Goal: Information Seeking & Learning: Learn about a topic

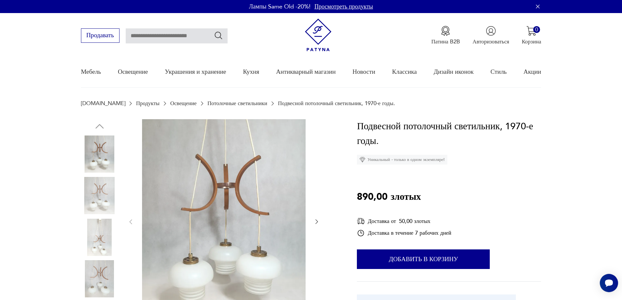
click at [537, 194] on div "Подвесной потолочный светильник, 1970-е годы. Уникальный - только в одном экзем…" at bounding box center [449, 231] width 184 height 225
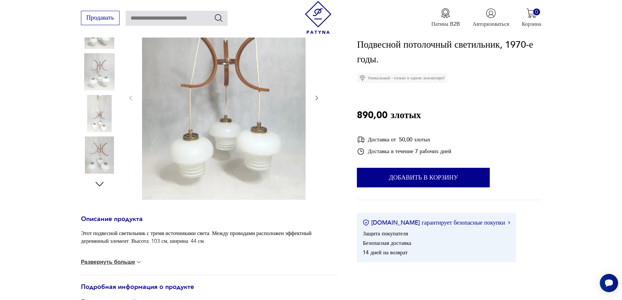
scroll to position [131, 0]
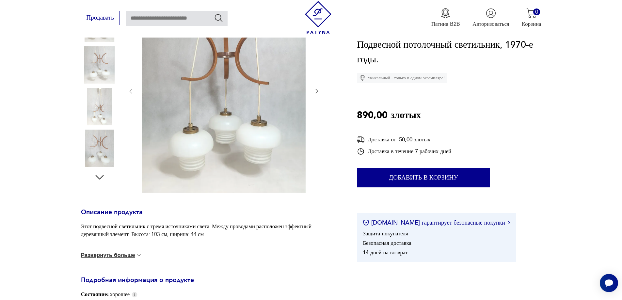
click at [128, 256] on font "Развернуть больше" at bounding box center [108, 255] width 54 height 6
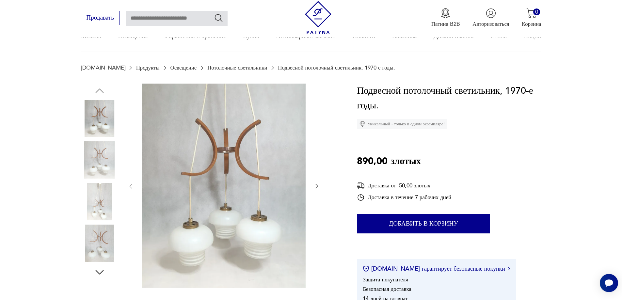
scroll to position [0, 0]
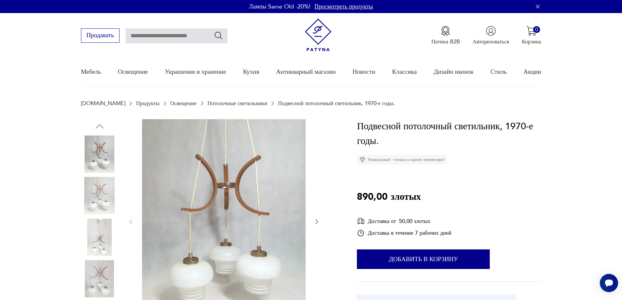
click at [97, 201] on img at bounding box center [99, 195] width 37 height 37
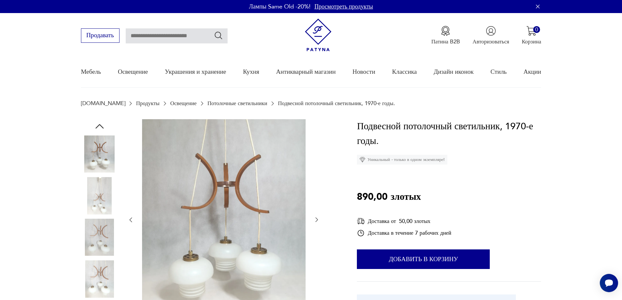
click at [97, 233] on img at bounding box center [99, 237] width 37 height 37
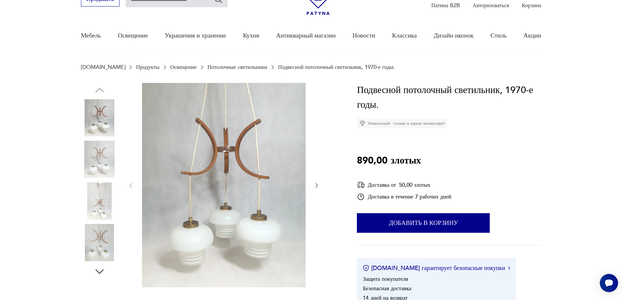
scroll to position [98, 0]
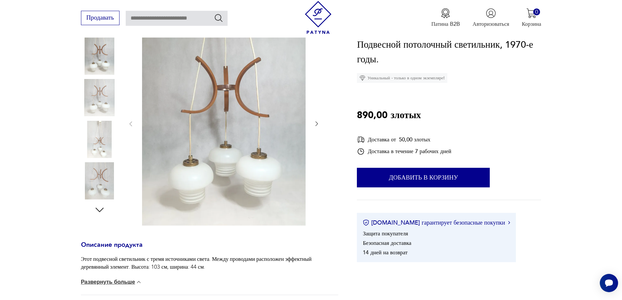
click at [105, 149] on img at bounding box center [99, 139] width 37 height 37
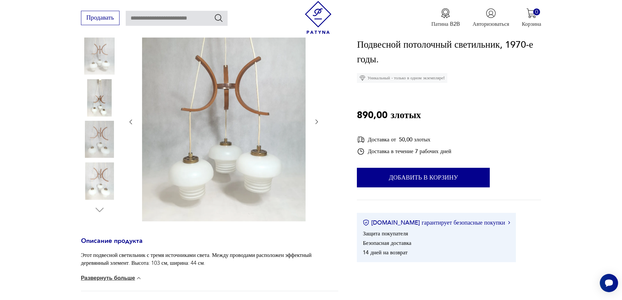
click at [108, 146] on img at bounding box center [99, 139] width 37 height 37
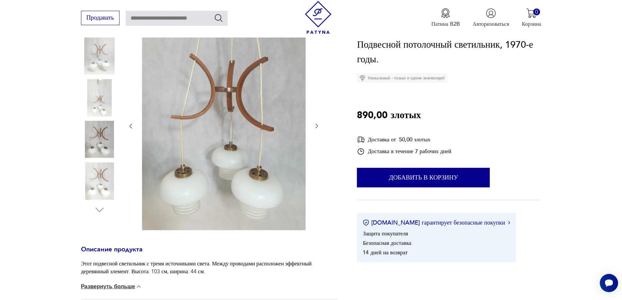
click at [101, 173] on img at bounding box center [99, 180] width 37 height 37
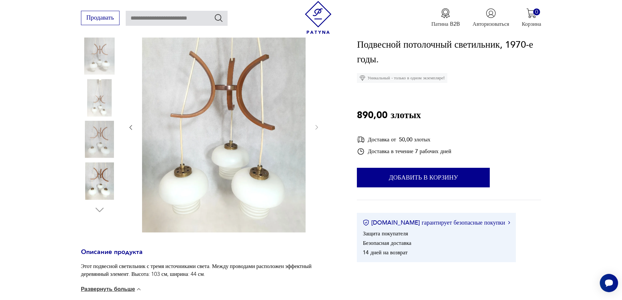
click at [48, 114] on section "Описание продукта Этот подвесной светильник с тремя источниками света. Между пр…" at bounding box center [311, 234] width 622 height 427
click at [564, 63] on section "Описание продукта Этот подвесной светильник с тремя источниками света. Между пр…" at bounding box center [311, 234] width 622 height 427
